Goal: Transaction & Acquisition: Purchase product/service

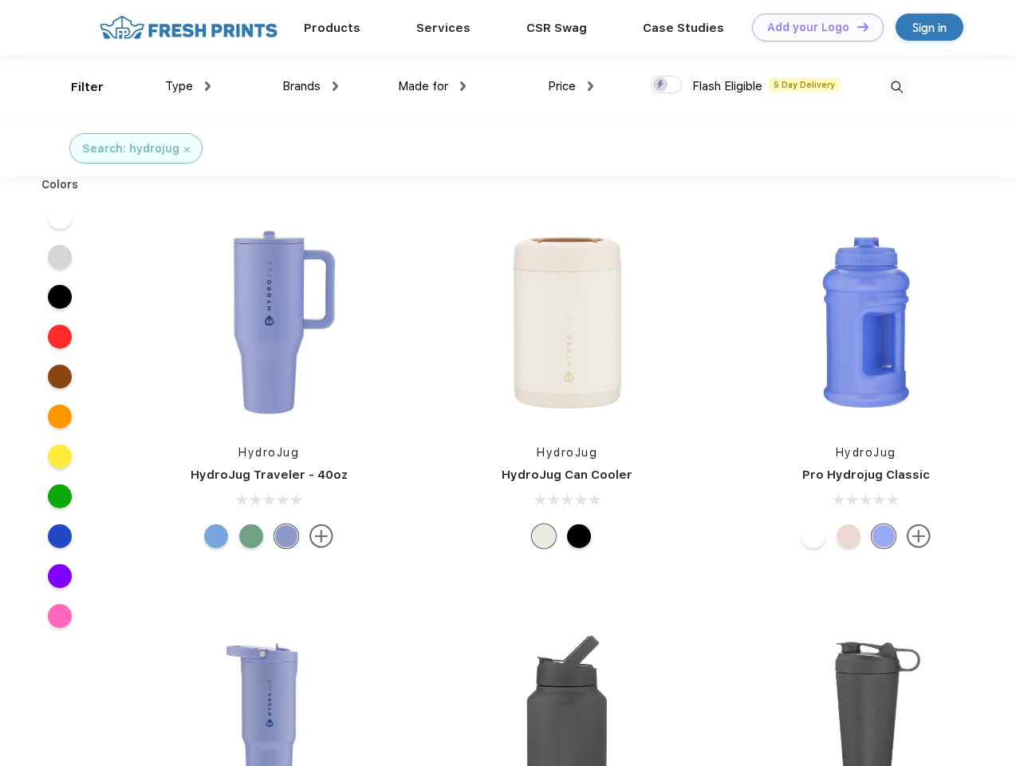
scroll to position [1, 0]
click at [812, 27] on link "Add your Logo Design Tool" at bounding box center [818, 28] width 132 height 28
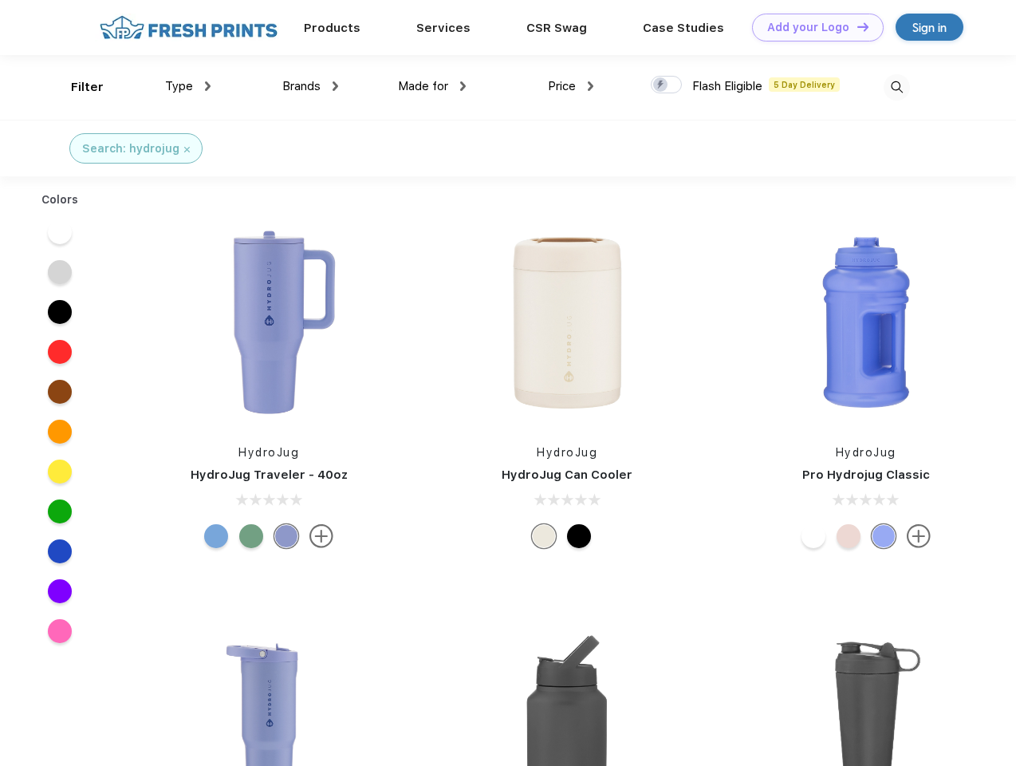
click at [0, 0] on div "Design Tool" at bounding box center [0, 0] width 0 height 0
click at [856, 26] on link "Add your Logo Design Tool" at bounding box center [818, 28] width 132 height 28
click at [77, 87] on div "Filter" at bounding box center [87, 87] width 33 height 18
click at [188, 86] on span "Type" at bounding box center [179, 86] width 28 height 14
click at [310, 86] on span "Brands" at bounding box center [301, 86] width 38 height 14
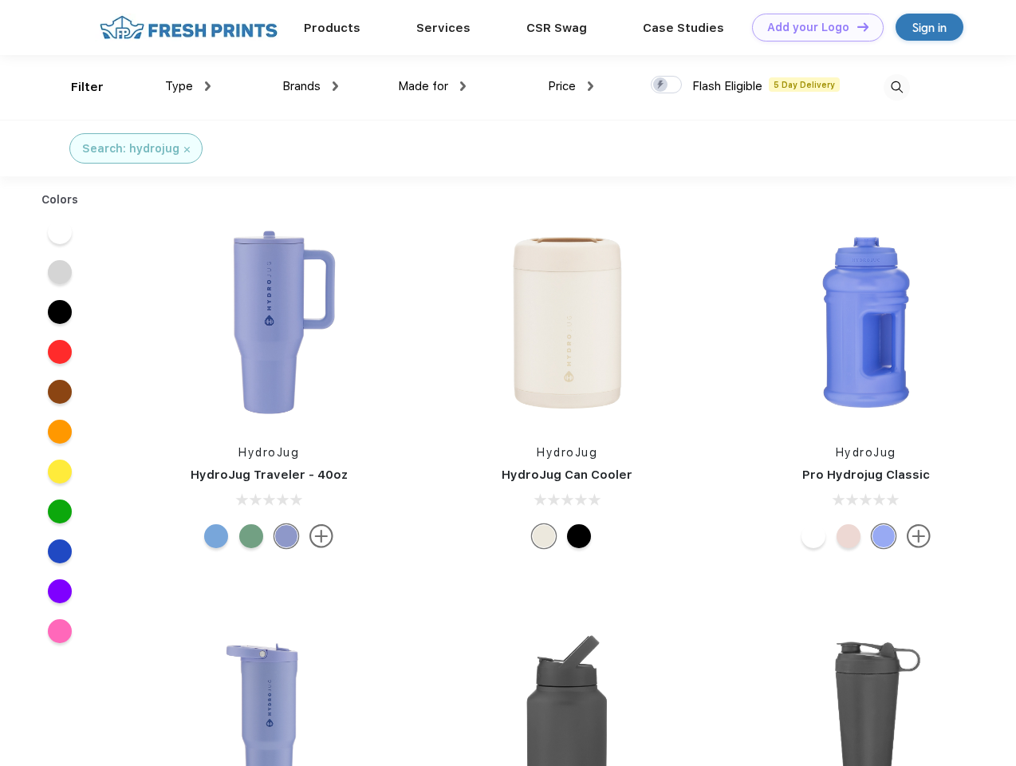
click at [432, 86] on span "Made for" at bounding box center [423, 86] width 50 height 14
click at [571, 86] on span "Price" at bounding box center [562, 86] width 28 height 14
click at [667, 85] on div at bounding box center [666, 85] width 31 height 18
click at [661, 85] on input "checkbox" at bounding box center [656, 80] width 10 height 10
click at [896, 87] on img at bounding box center [897, 87] width 26 height 26
